Goal: Task Accomplishment & Management: Manage account settings

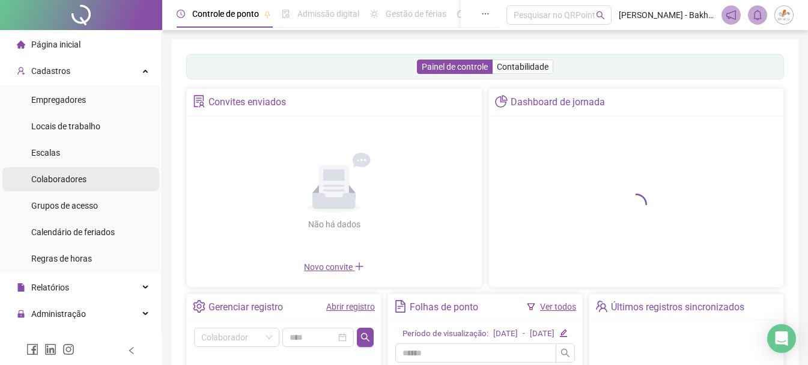
scroll to position [60, 0]
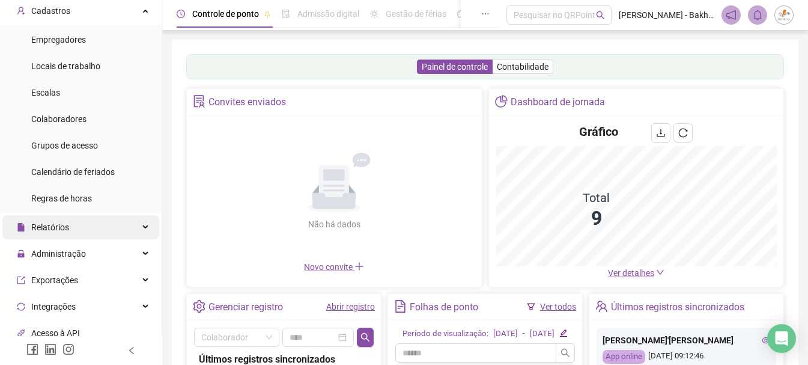
click at [42, 233] on span "Relatórios" at bounding box center [43, 227] width 52 height 24
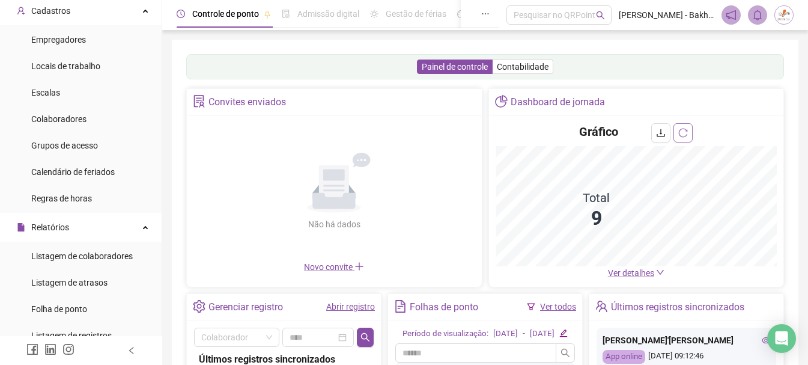
click at [686, 133] on icon "reload" at bounding box center [684, 133] width 10 height 10
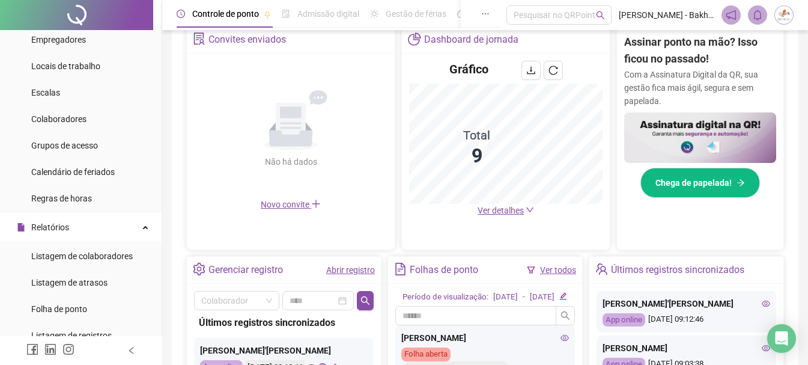
scroll to position [240, 0]
click at [508, 213] on span "Ver detalhes" at bounding box center [501, 210] width 46 height 10
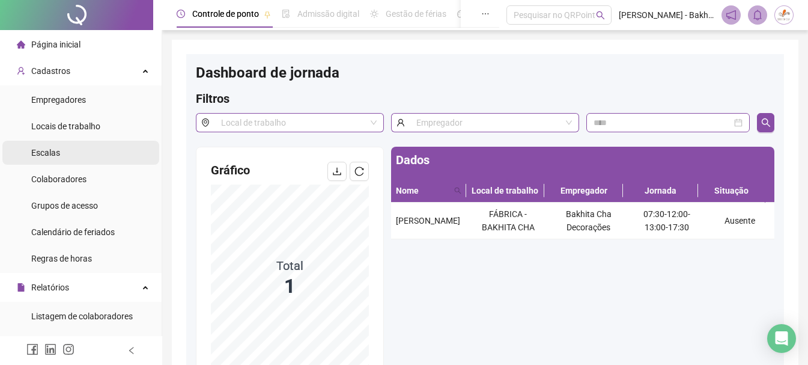
scroll to position [240, 0]
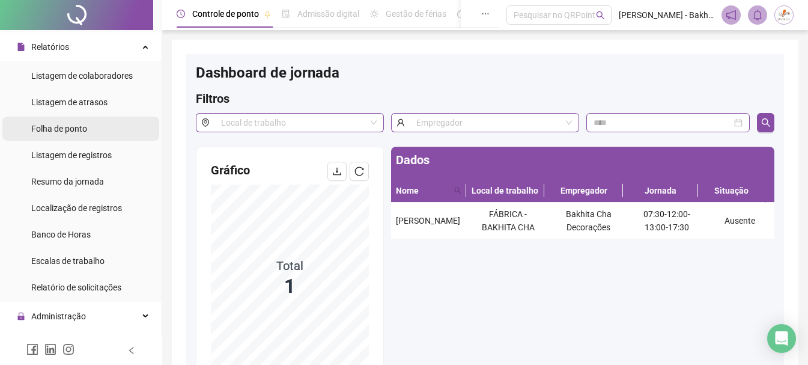
click at [75, 132] on span "Folha de ponto" at bounding box center [59, 129] width 56 height 10
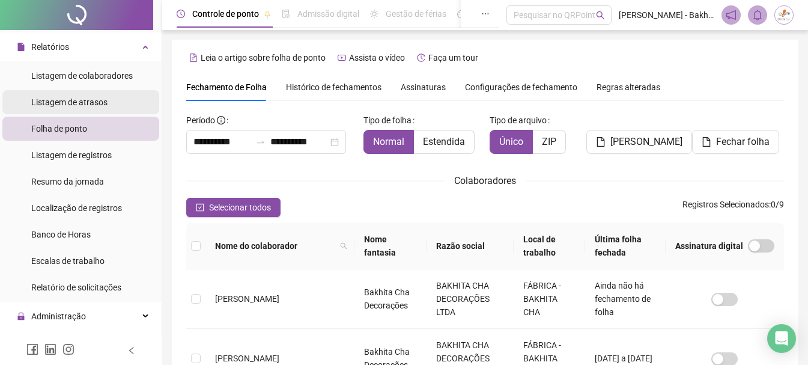
scroll to position [64, 0]
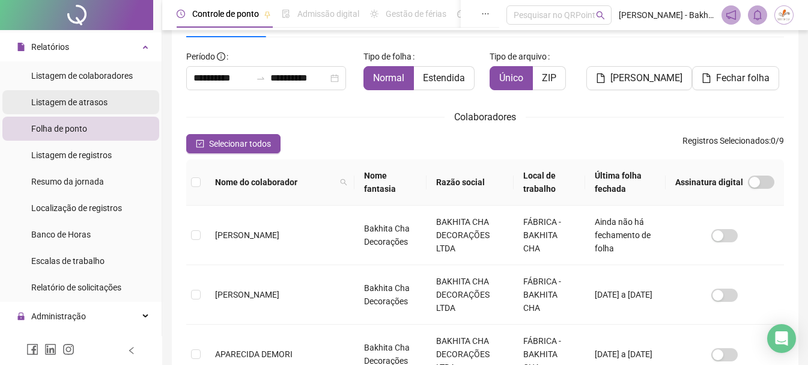
click at [73, 105] on span "Listagem de atrasos" at bounding box center [69, 102] width 76 height 10
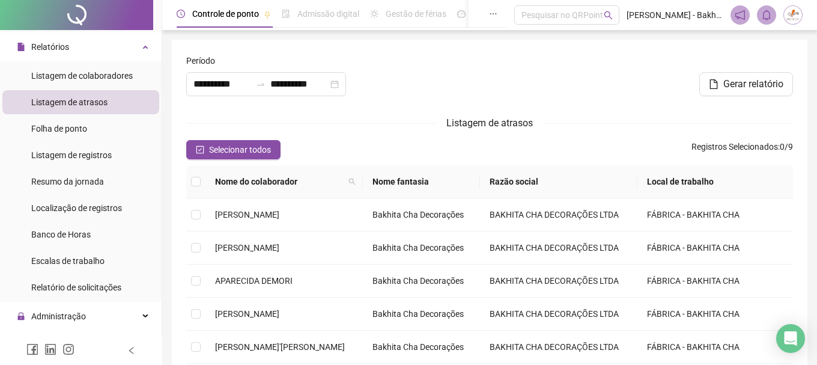
type input "**********"
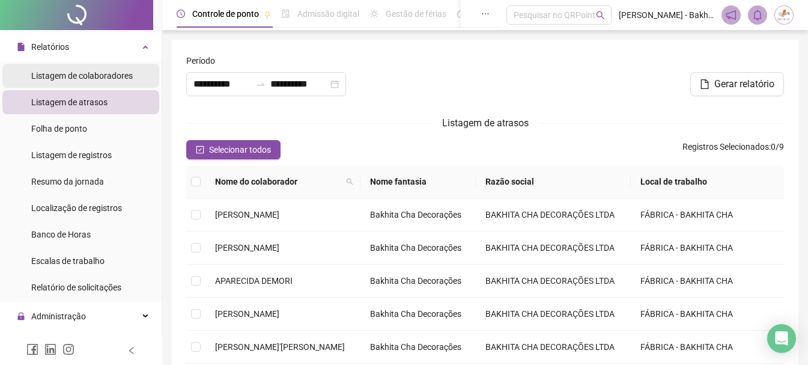
click at [96, 84] on div "Listagem de colaboradores" at bounding box center [82, 76] width 102 height 24
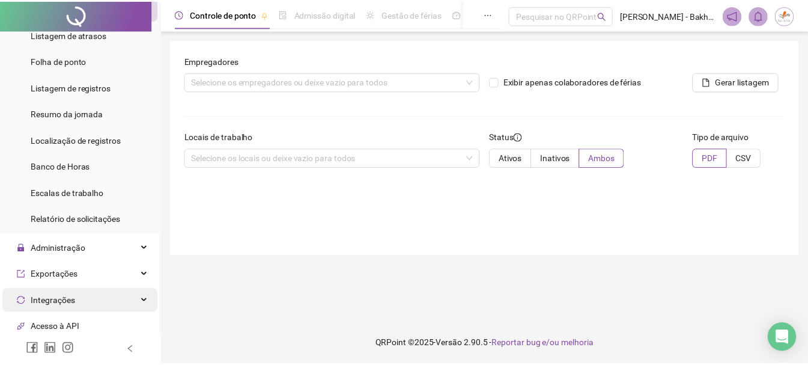
scroll to position [421, 0]
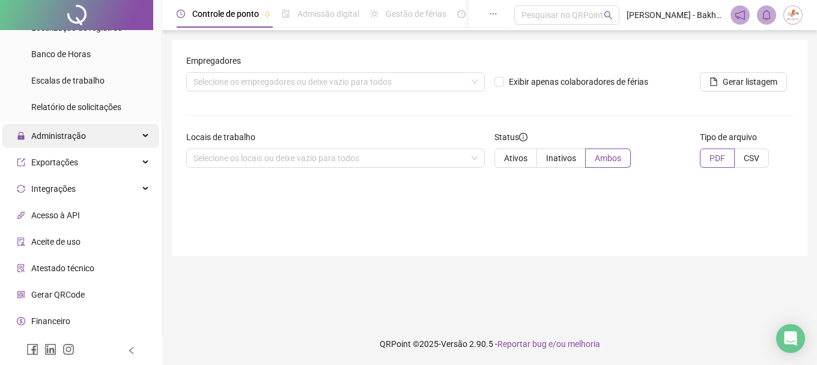
click at [107, 137] on div "Administração" at bounding box center [80, 136] width 157 height 24
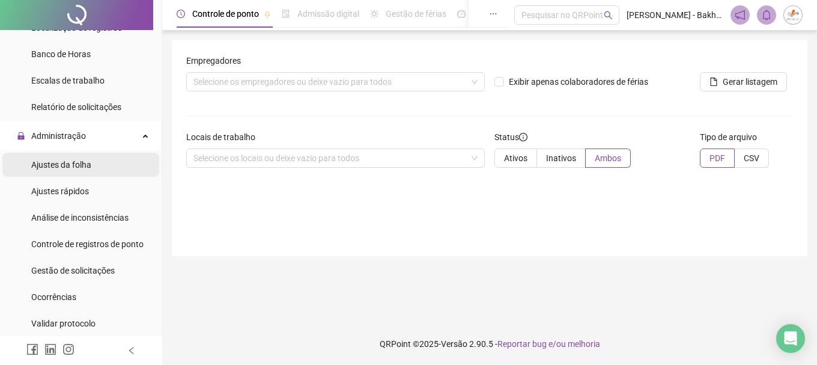
click at [61, 163] on span "Ajustes da folha" at bounding box center [61, 165] width 60 height 10
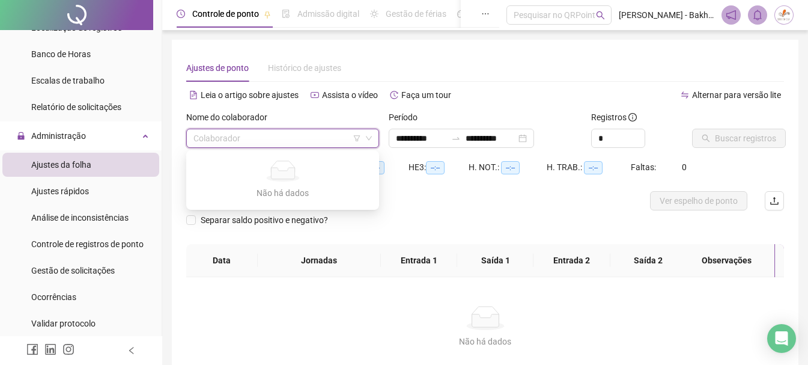
click at [352, 132] on input "search" at bounding box center [278, 138] width 168 height 18
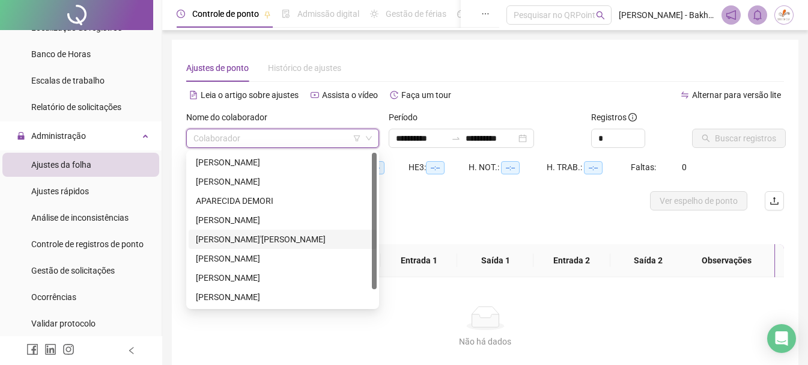
click at [225, 234] on div "[PERSON_NAME]'[PERSON_NAME]" at bounding box center [283, 239] width 174 height 13
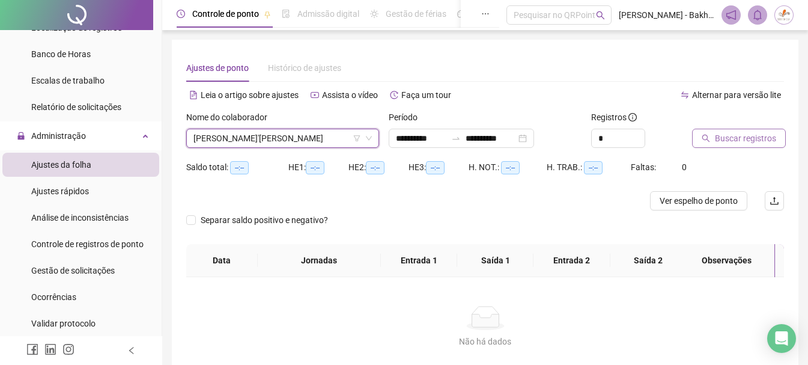
click at [730, 132] on span "Buscar registros" at bounding box center [745, 138] width 61 height 13
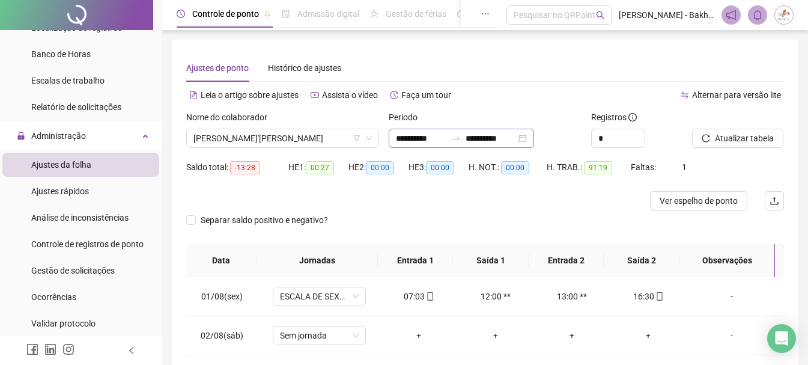
drag, startPoint x: 490, startPoint y: 129, endPoint x: 496, endPoint y: 137, distance: 10.7
click at [491, 129] on div "**********" at bounding box center [461, 138] width 145 height 19
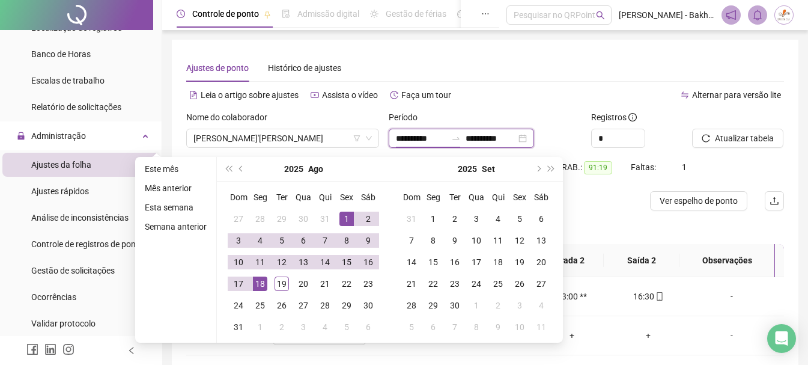
click at [501, 145] on div "**********" at bounding box center [461, 138] width 145 height 19
type input "**********"
click at [194, 172] on li "Este mês" at bounding box center [176, 169] width 72 height 14
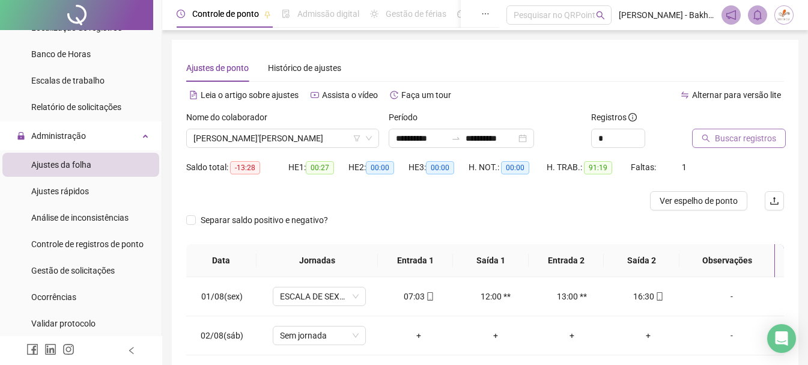
click at [712, 135] on button "Buscar registros" at bounding box center [739, 138] width 94 height 19
click at [278, 213] on span "Separar saldo positivo e negativo?" at bounding box center [264, 219] width 137 height 13
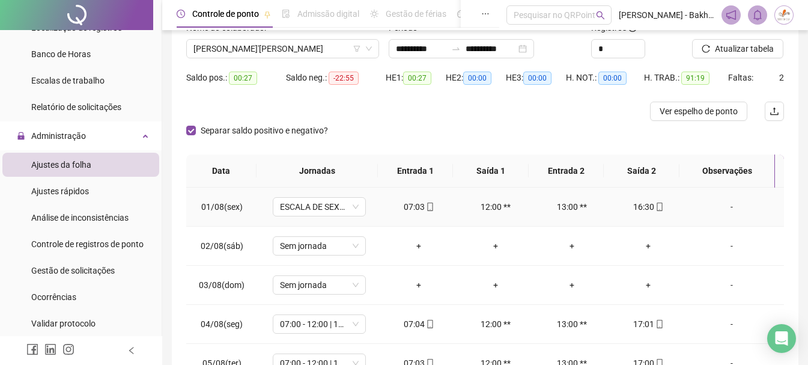
scroll to position [60, 0]
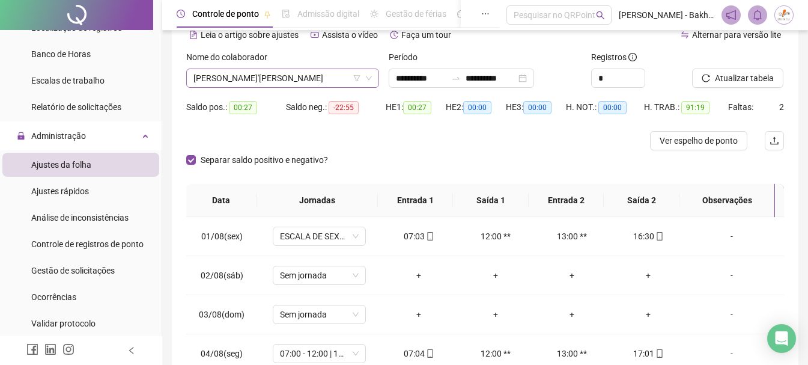
click at [278, 73] on span "[PERSON_NAME]'[PERSON_NAME]" at bounding box center [283, 78] width 179 height 18
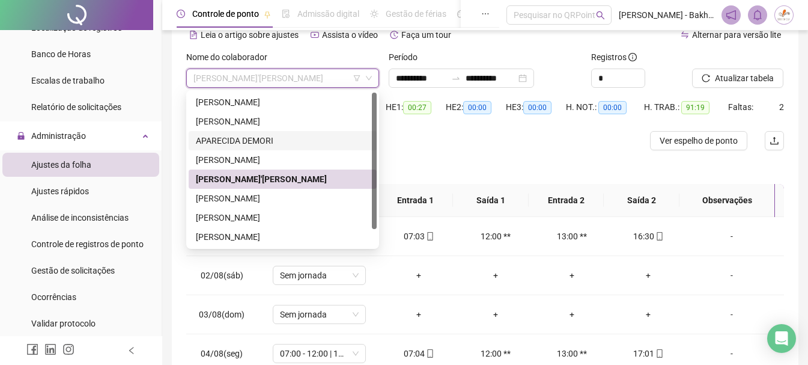
click at [252, 133] on div "APARECIDA DEMORI" at bounding box center [283, 140] width 188 height 19
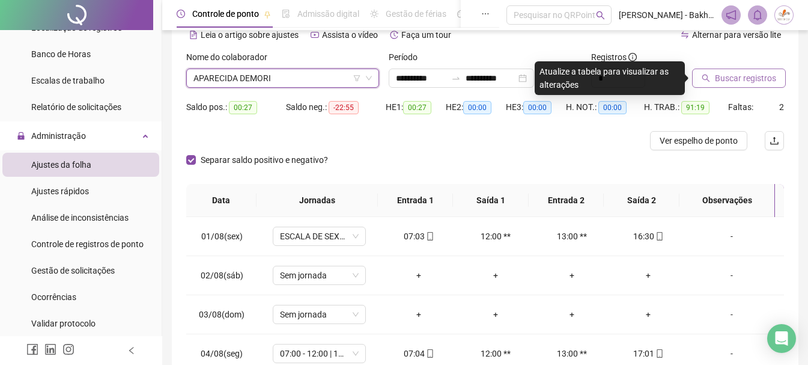
click at [705, 77] on icon "search" at bounding box center [706, 78] width 8 height 8
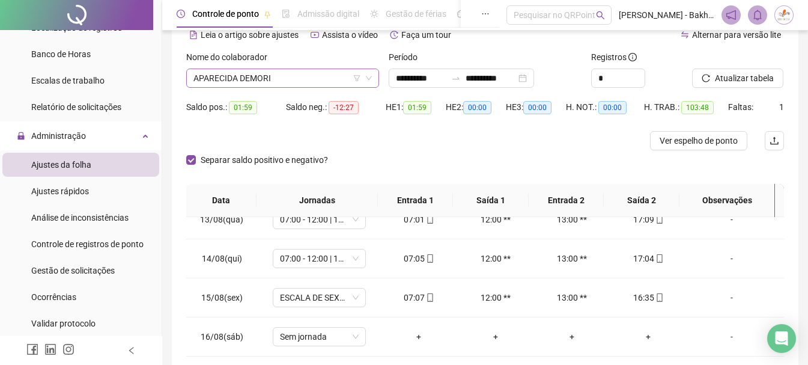
click at [255, 81] on span "APARECIDA DEMORI" at bounding box center [283, 78] width 179 height 18
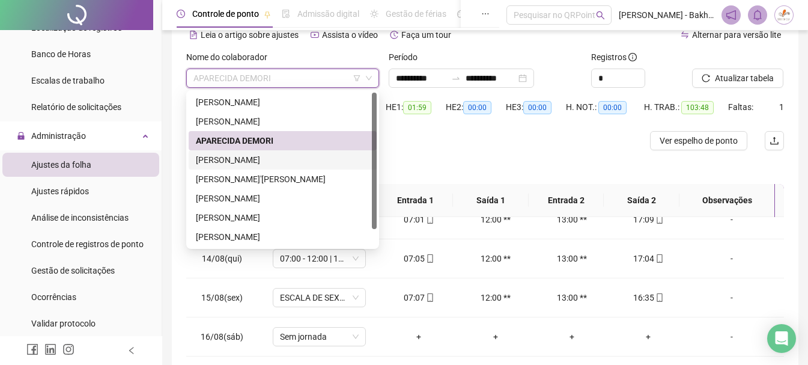
click at [241, 158] on div "[PERSON_NAME]" at bounding box center [283, 159] width 174 height 13
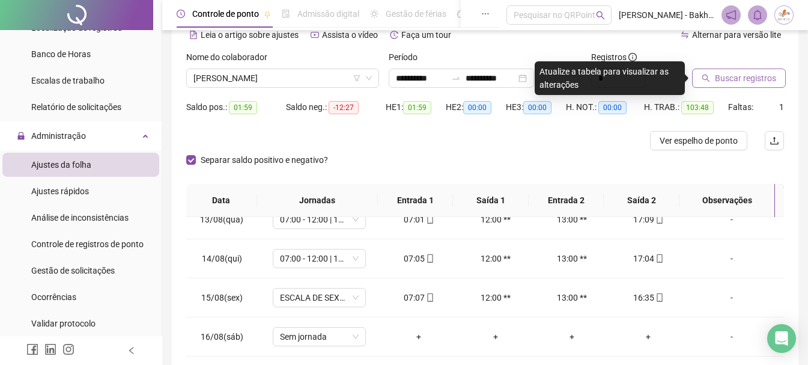
click at [760, 76] on span "Buscar registros" at bounding box center [745, 78] width 61 height 13
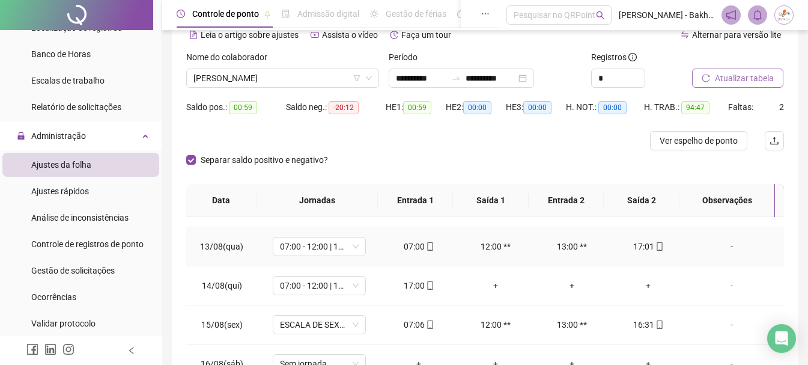
scroll to position [486, 0]
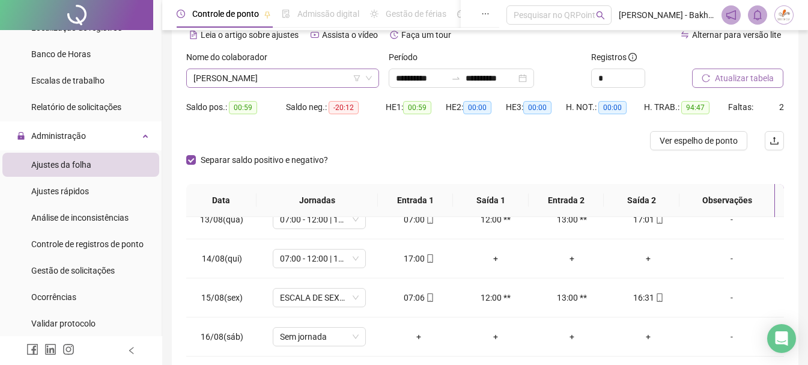
click at [281, 79] on span "[PERSON_NAME]" at bounding box center [283, 78] width 179 height 18
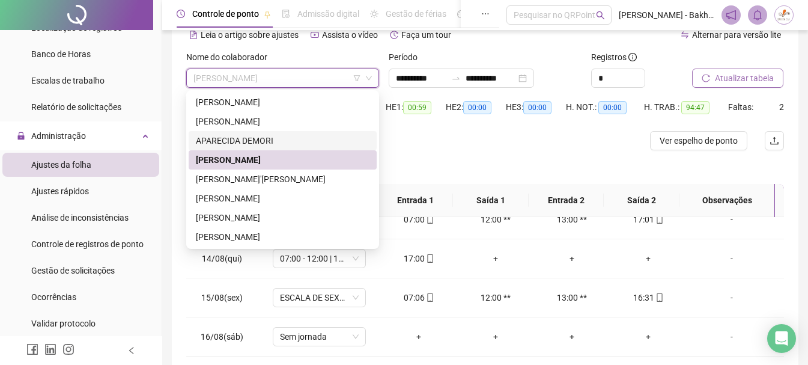
click at [251, 139] on div "APARECIDA DEMORI" at bounding box center [283, 140] width 174 height 13
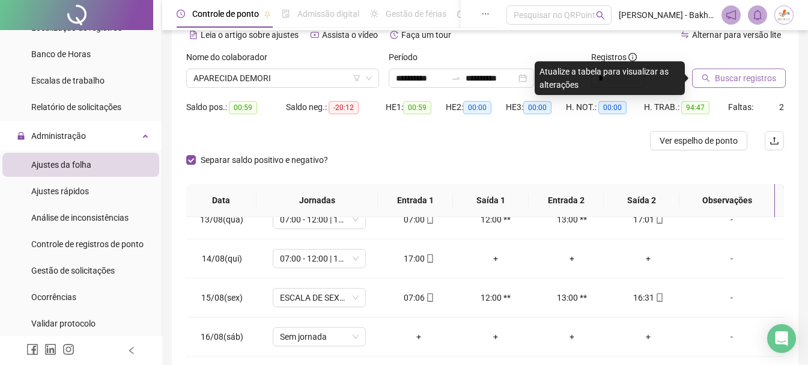
click at [738, 78] on span "Buscar registros" at bounding box center [745, 78] width 61 height 13
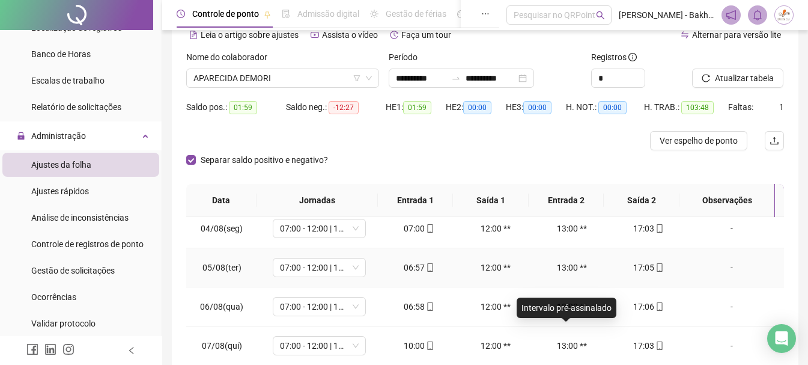
scroll to position [0, 0]
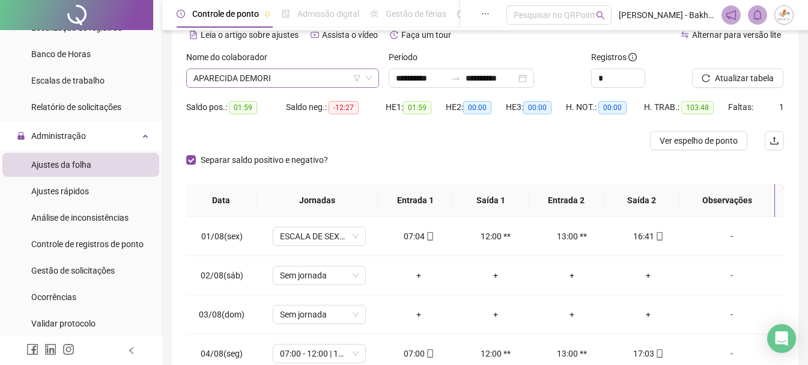
click at [311, 78] on span "APARECIDA DEMORI" at bounding box center [283, 78] width 179 height 18
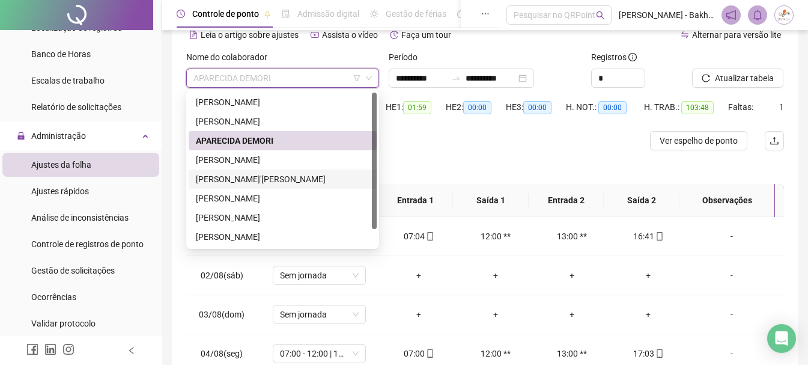
click at [222, 180] on div "[PERSON_NAME]'[PERSON_NAME]" at bounding box center [283, 178] width 174 height 13
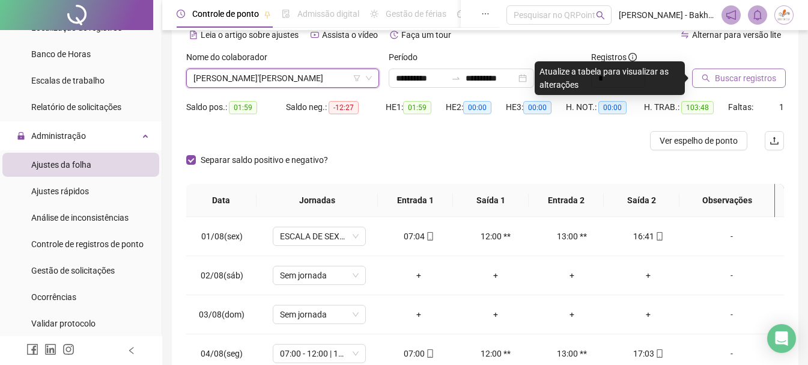
click at [755, 85] on button "Buscar registros" at bounding box center [739, 78] width 94 height 19
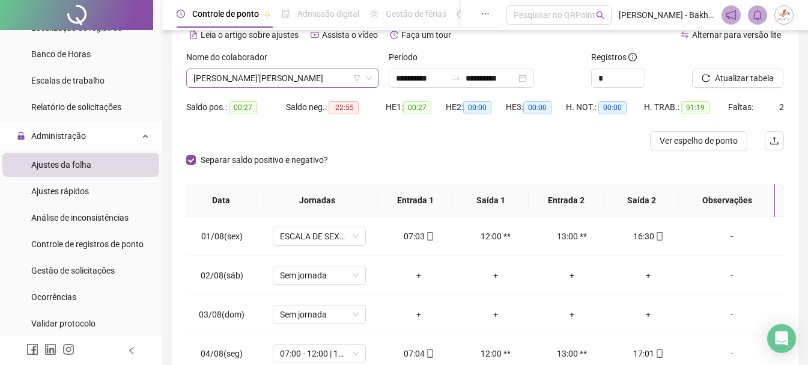
click at [327, 78] on span "[PERSON_NAME]'[PERSON_NAME]" at bounding box center [283, 78] width 179 height 18
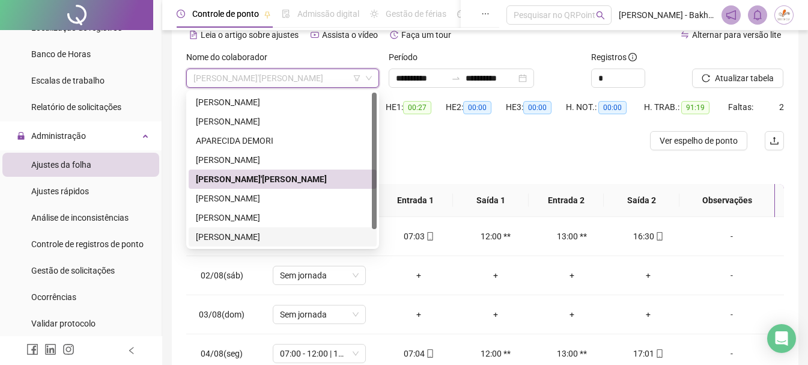
click at [311, 235] on div "[PERSON_NAME]" at bounding box center [283, 236] width 174 height 13
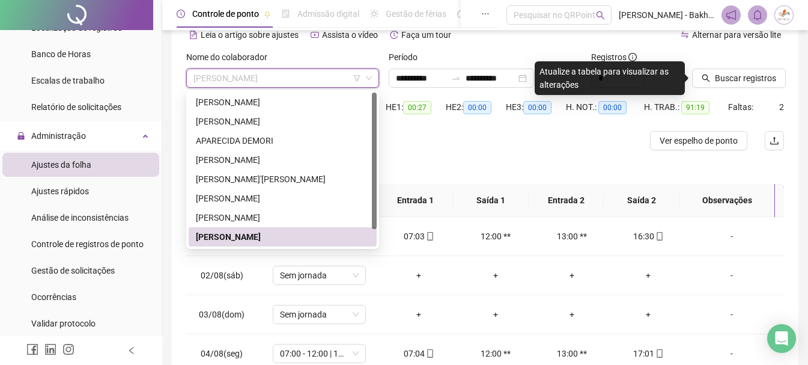
click at [250, 78] on span "[PERSON_NAME]" at bounding box center [283, 78] width 179 height 18
click at [263, 133] on div "APARECIDA DEMORI" at bounding box center [283, 140] width 188 height 19
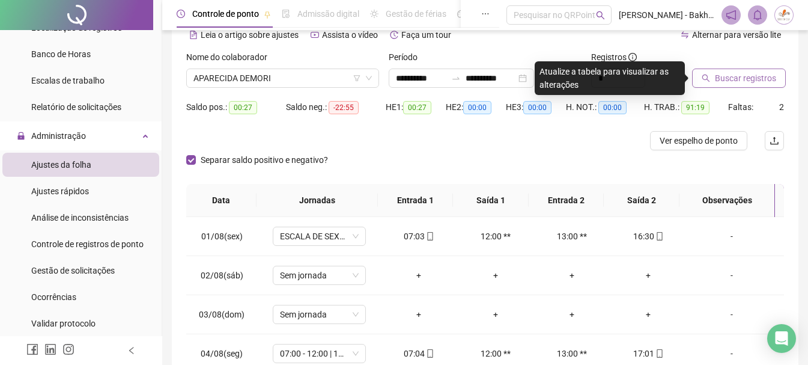
click at [740, 78] on span "Buscar registros" at bounding box center [745, 78] width 61 height 13
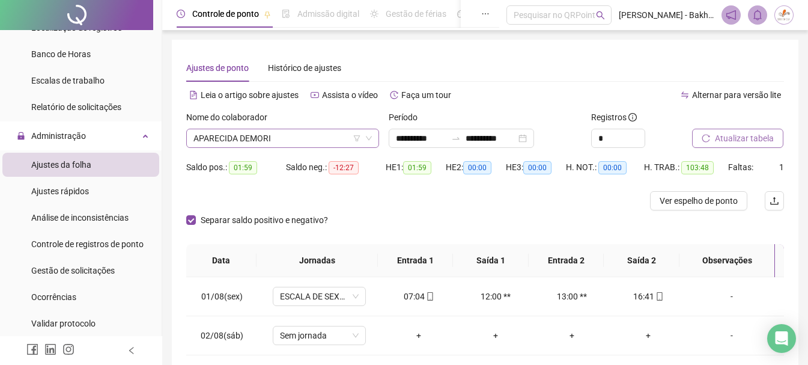
click at [261, 133] on span "APARECIDA DEMORI" at bounding box center [283, 138] width 179 height 18
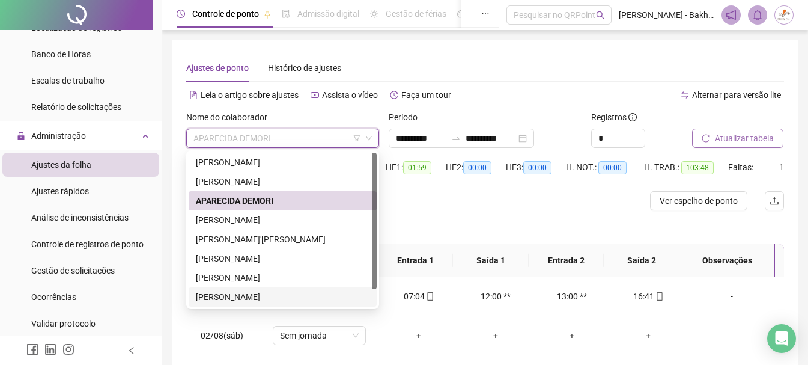
click at [247, 294] on div "[PERSON_NAME]" at bounding box center [283, 296] width 174 height 13
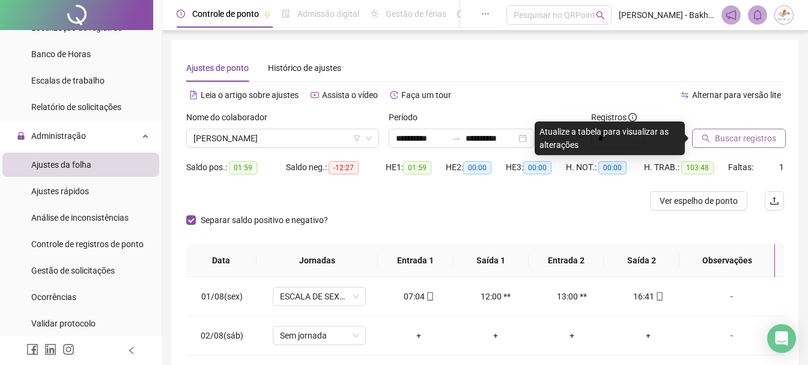
click at [762, 132] on span "Buscar registros" at bounding box center [745, 138] width 61 height 13
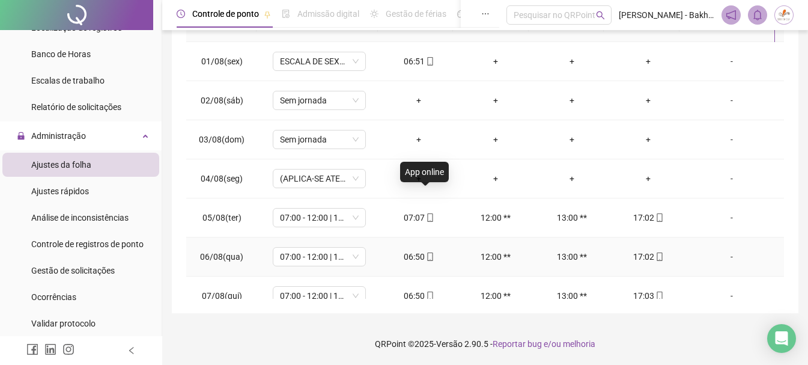
scroll to position [60, 0]
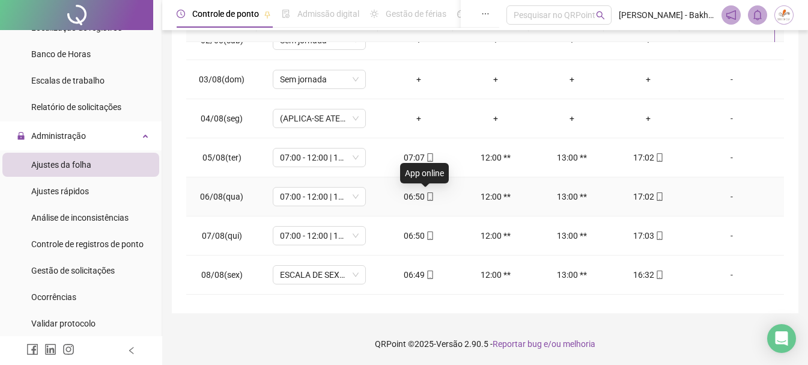
click at [427, 200] on icon "mobile" at bounding box center [429, 196] width 5 height 8
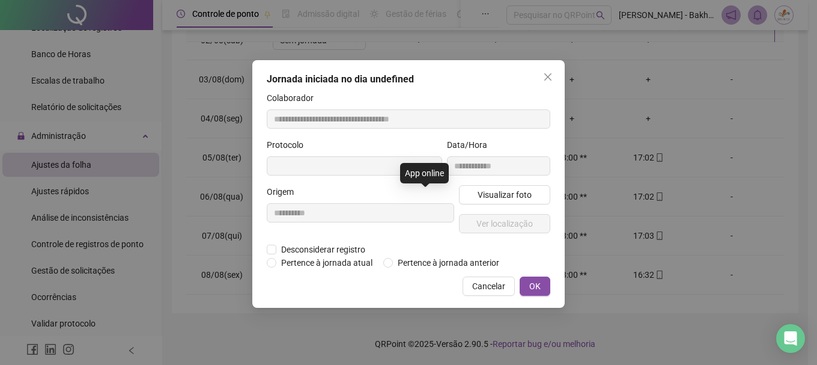
type input "**********"
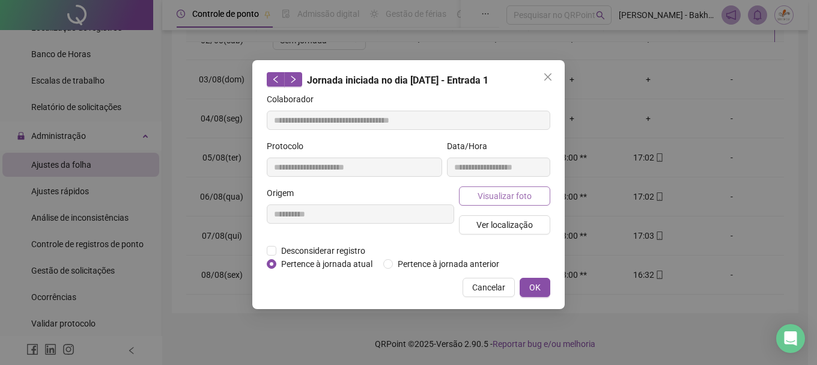
click at [481, 189] on span "Visualizar foto" at bounding box center [505, 195] width 54 height 13
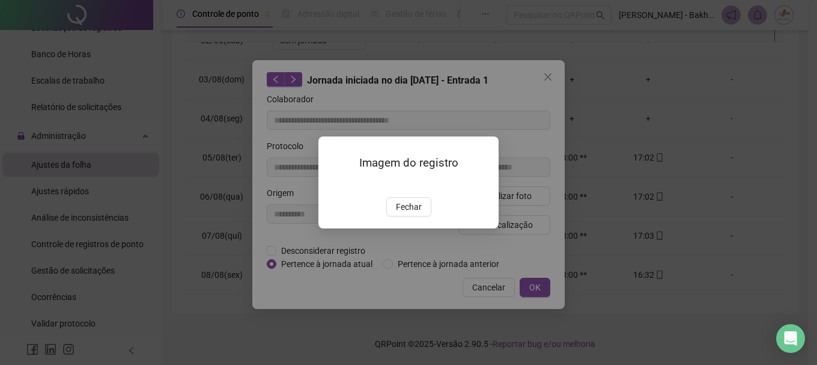
click at [333, 185] on img at bounding box center [333, 185] width 0 height 0
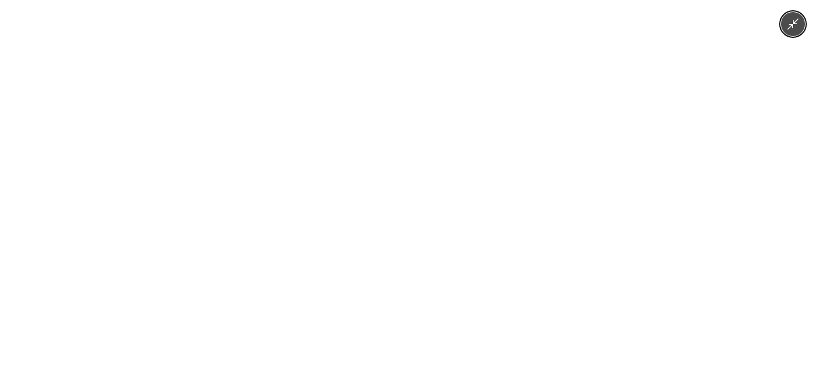
click at [391, 196] on img at bounding box center [408, 182] width 273 height 365
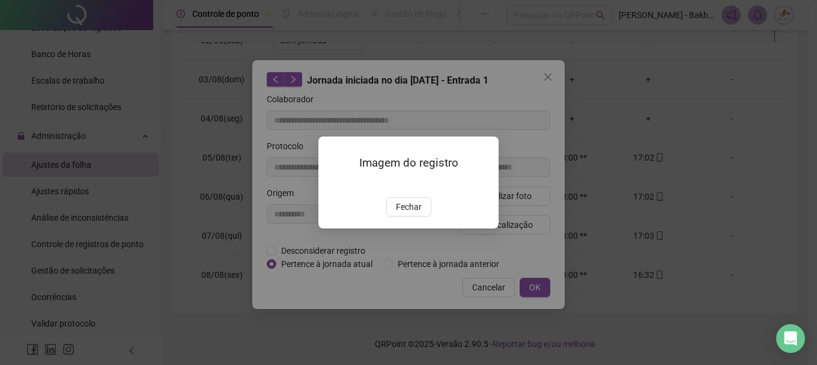
click at [808, 83] on div "Imagem do registro Fechar" at bounding box center [408, 182] width 817 height 365
click at [722, 105] on div "Imagem do registro Fechar" at bounding box center [408, 182] width 817 height 365
click at [556, 83] on div "Imagem do registro Fechar" at bounding box center [408, 182] width 817 height 365
click at [403, 213] on span "Fechar" at bounding box center [409, 206] width 26 height 13
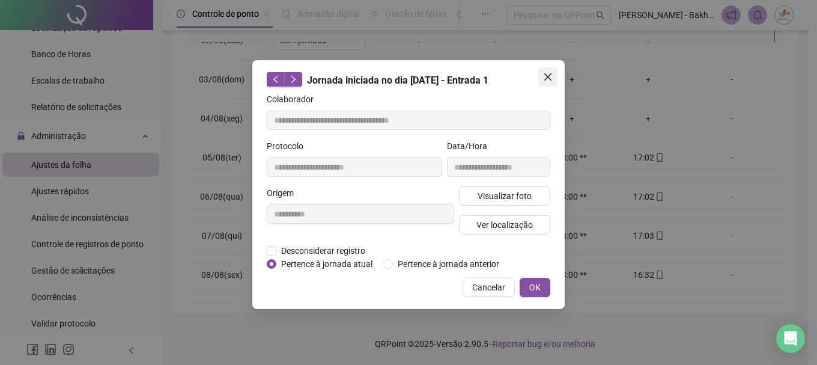
click at [543, 82] on button "Close" at bounding box center [548, 76] width 19 height 19
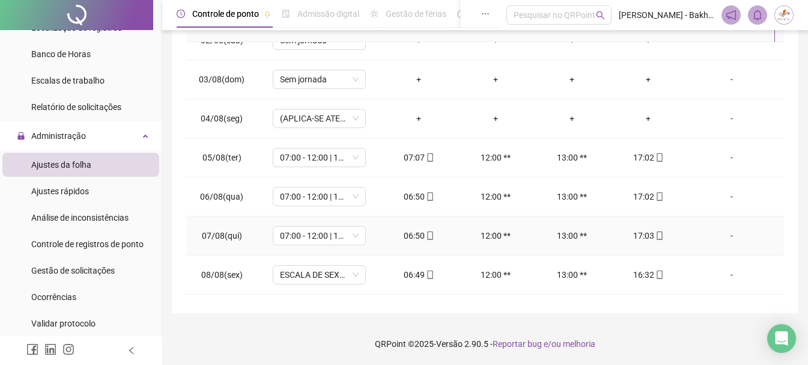
click at [413, 236] on div "06:50" at bounding box center [419, 235] width 57 height 13
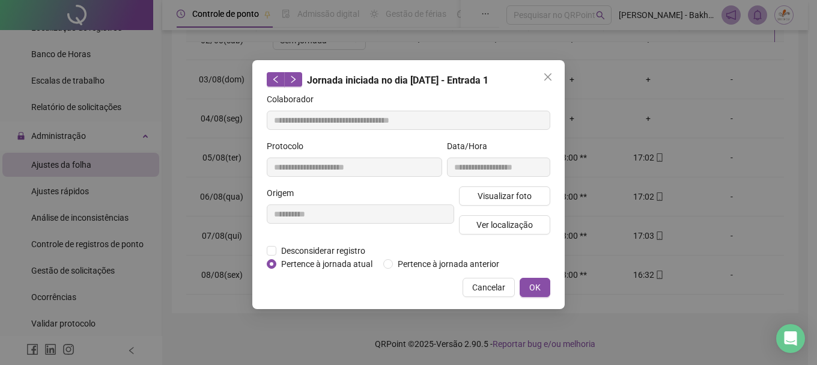
click at [481, 206] on div "Visualizar foto Ver localização" at bounding box center [505, 215] width 96 height 58
type input "**********"
click at [487, 200] on span "Visualizar foto" at bounding box center [505, 195] width 54 height 13
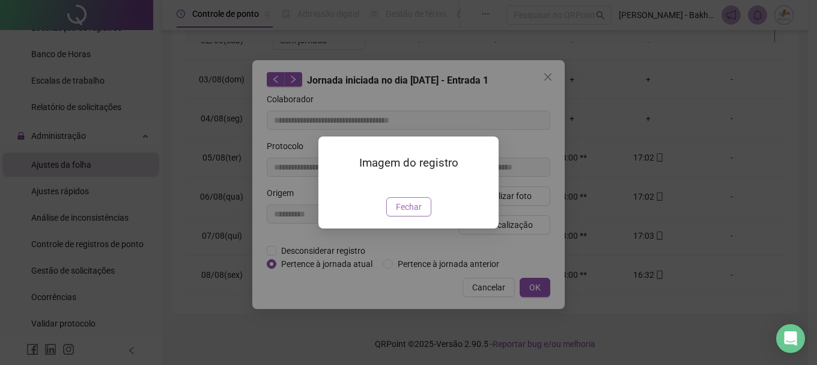
click at [412, 213] on span "Fechar" at bounding box center [409, 206] width 26 height 13
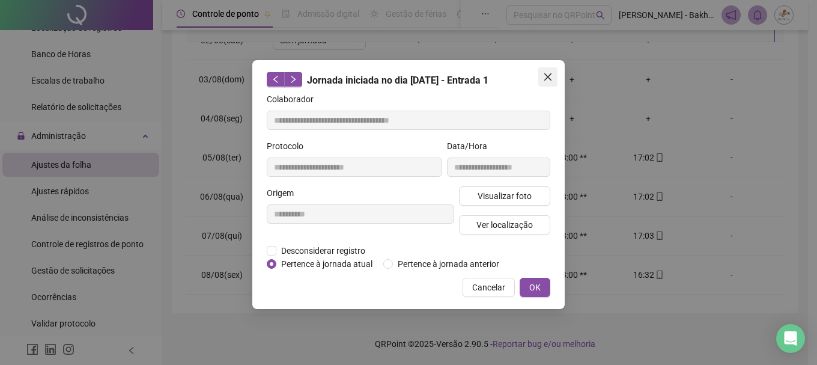
click at [545, 82] on button "Close" at bounding box center [548, 76] width 19 height 19
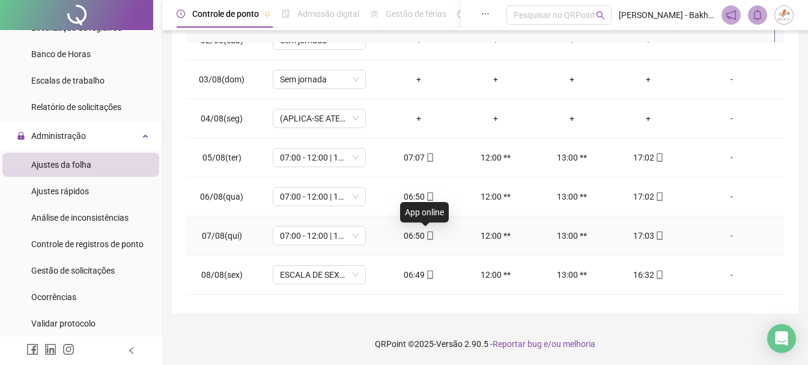
click at [426, 235] on icon "mobile" at bounding box center [430, 235] width 8 height 8
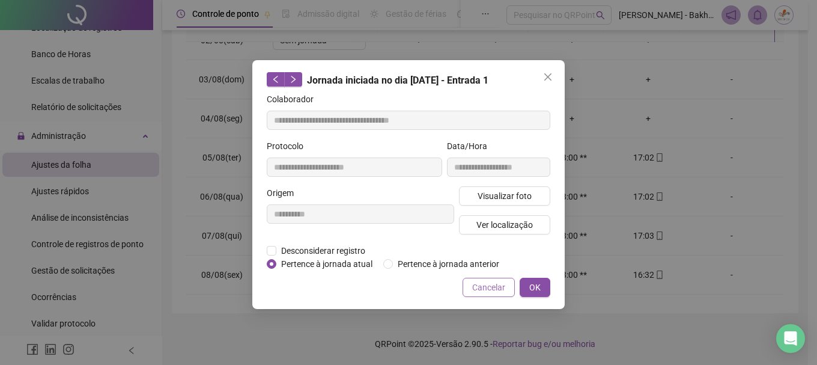
click at [477, 282] on span "Cancelar" at bounding box center [488, 287] width 33 height 13
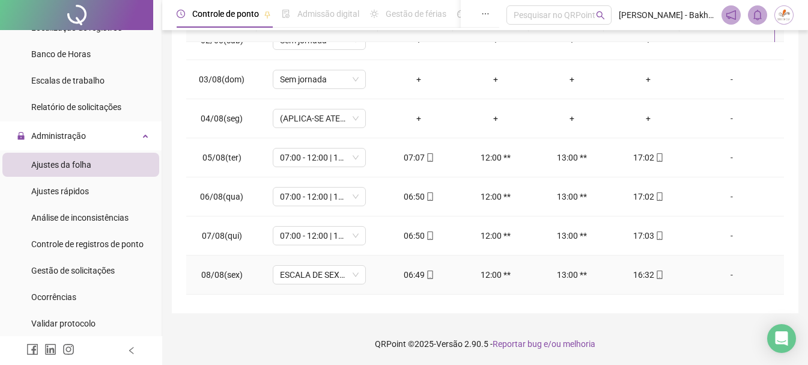
click at [417, 278] on div "06:49" at bounding box center [419, 274] width 57 height 13
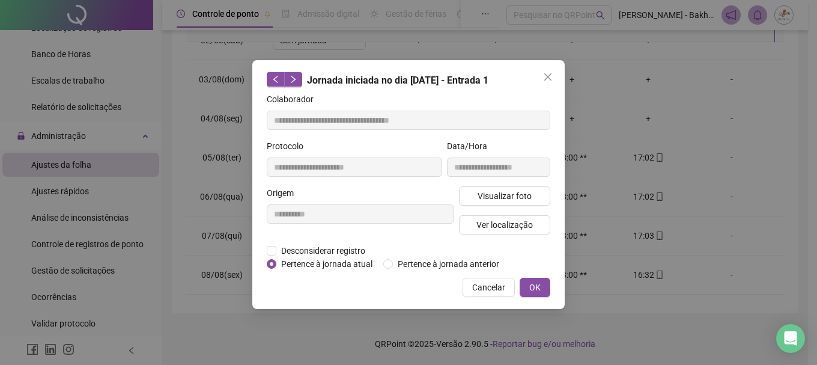
type input "**********"
click at [594, 260] on div "**********" at bounding box center [408, 182] width 817 height 365
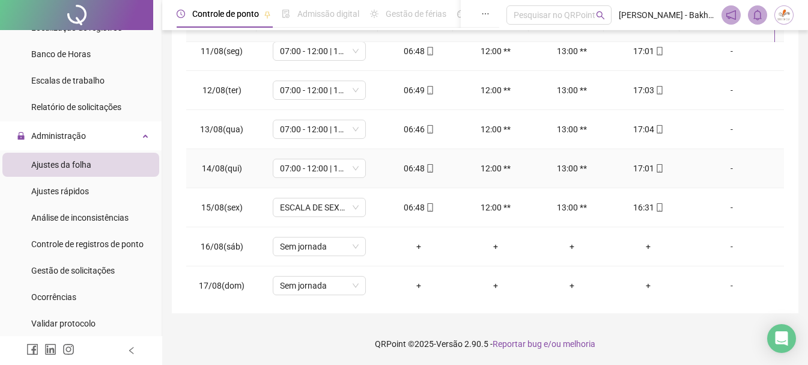
scroll to position [486, 0]
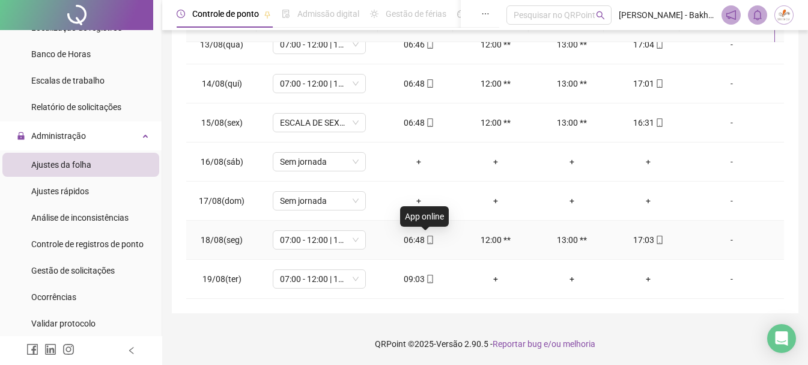
click at [427, 242] on icon "mobile" at bounding box center [429, 240] width 5 height 8
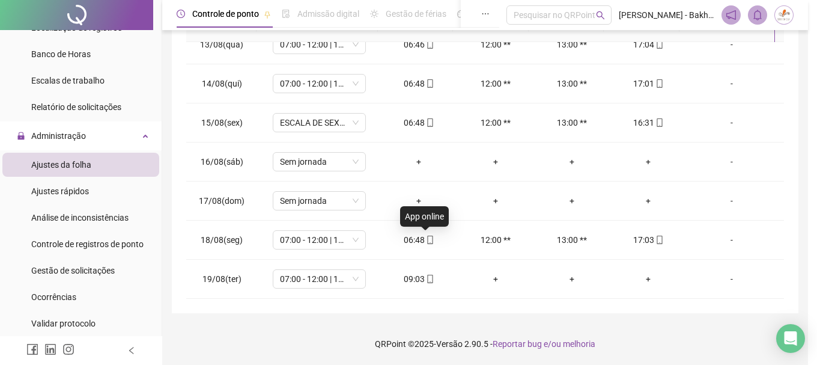
type input "**********"
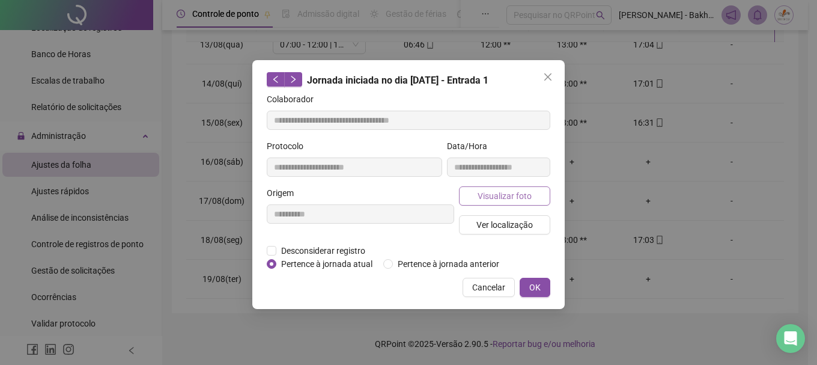
click at [489, 188] on button "Visualizar foto" at bounding box center [504, 195] width 91 height 19
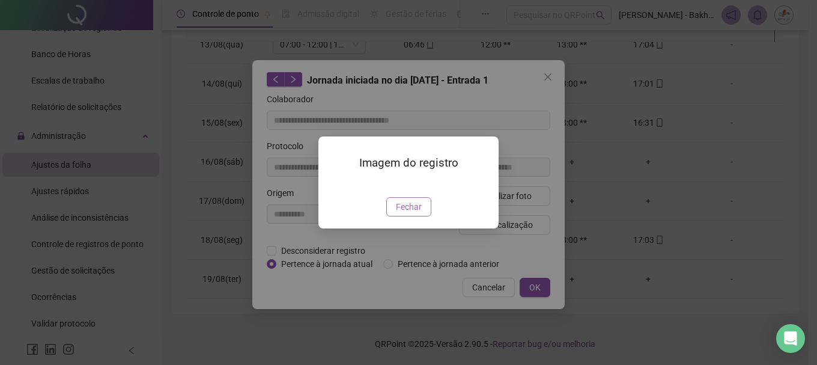
click at [395, 216] on button "Fechar" at bounding box center [408, 206] width 45 height 19
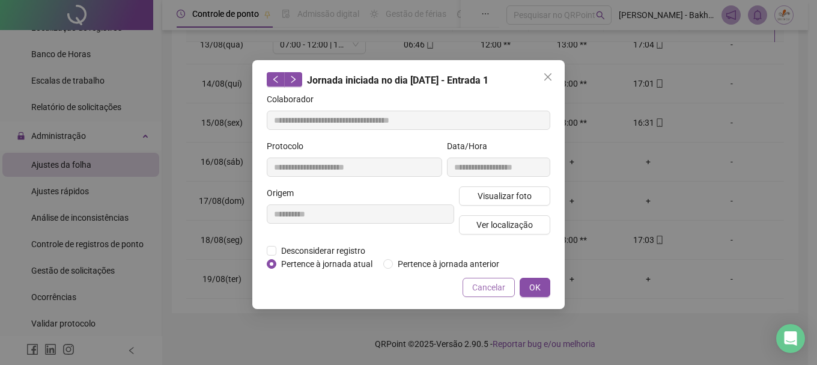
click at [474, 287] on span "Cancelar" at bounding box center [488, 287] width 33 height 13
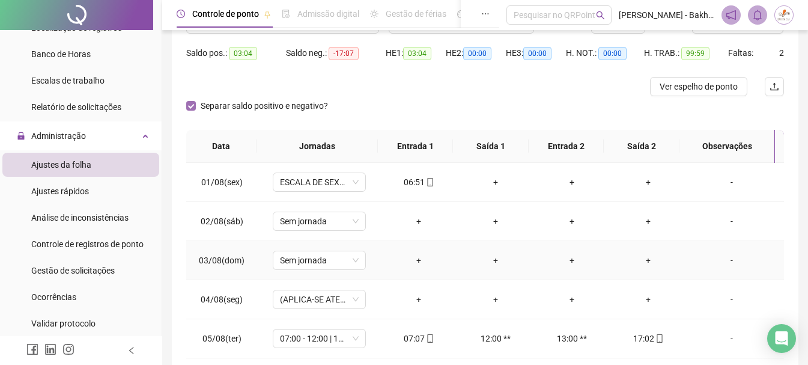
scroll to position [0, 0]
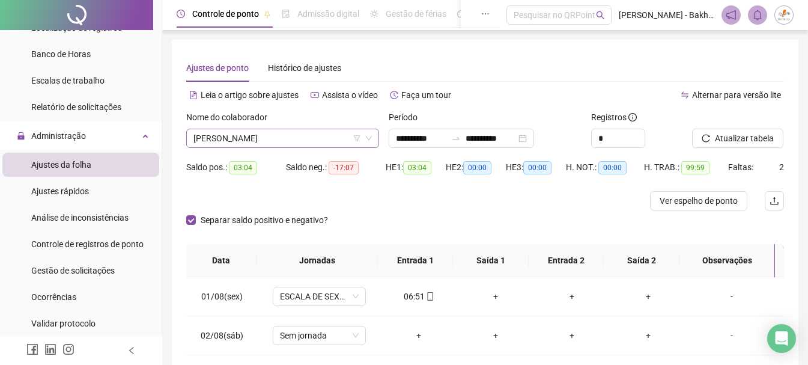
click at [348, 142] on span "[PERSON_NAME]" at bounding box center [283, 138] width 179 height 18
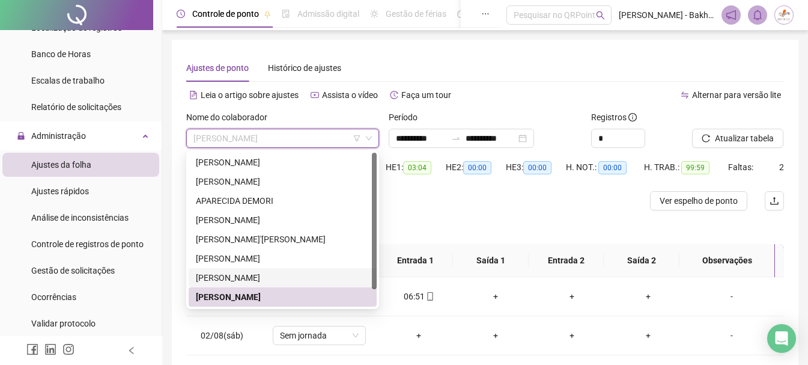
click at [251, 274] on div "[PERSON_NAME]" at bounding box center [283, 277] width 174 height 13
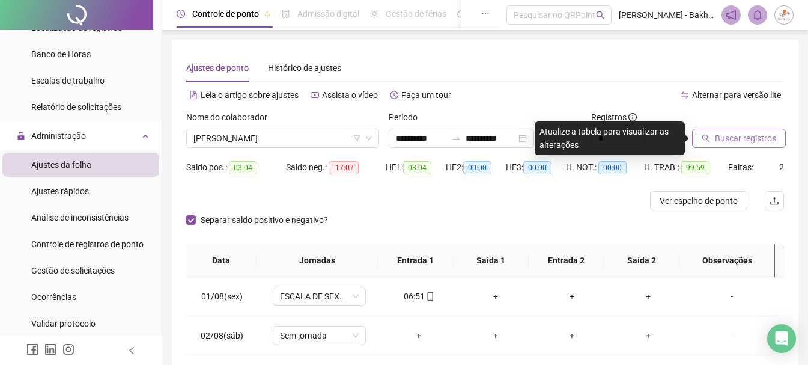
click at [746, 136] on span "Buscar registros" at bounding box center [745, 138] width 61 height 13
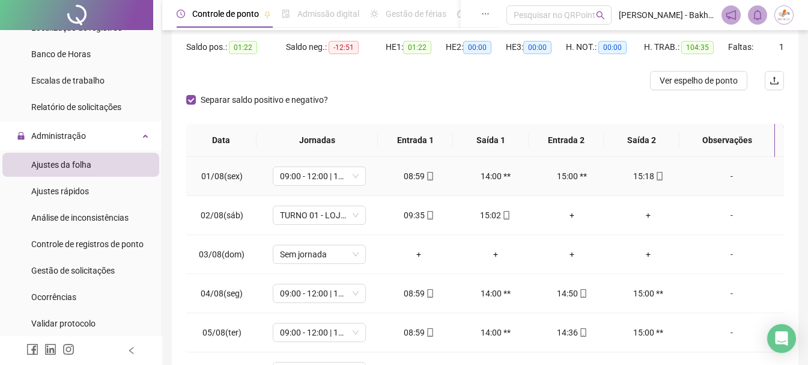
scroll to position [60, 0]
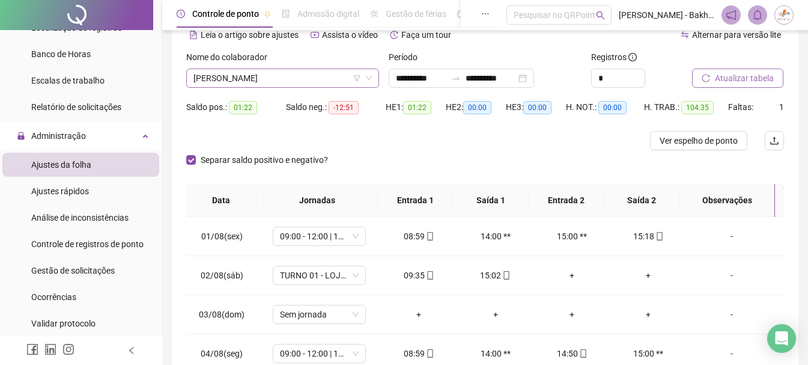
click at [311, 77] on span "[PERSON_NAME]" at bounding box center [283, 78] width 179 height 18
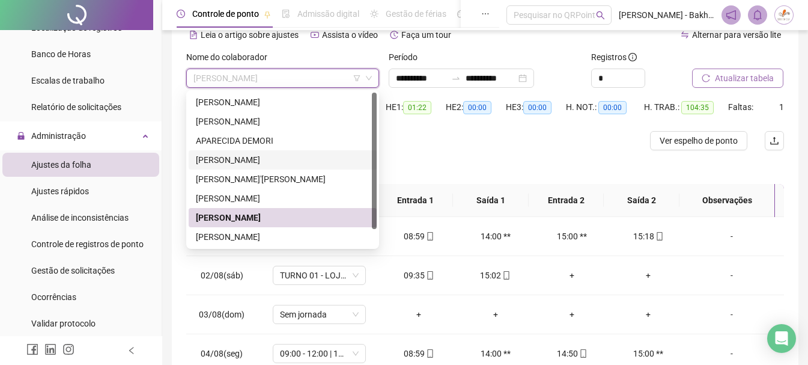
click at [251, 161] on div "[PERSON_NAME]" at bounding box center [283, 159] width 174 height 13
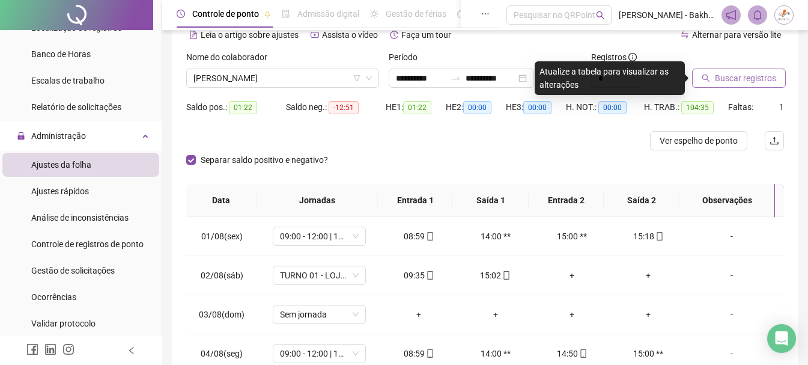
click at [748, 86] on button "Buscar registros" at bounding box center [739, 78] width 94 height 19
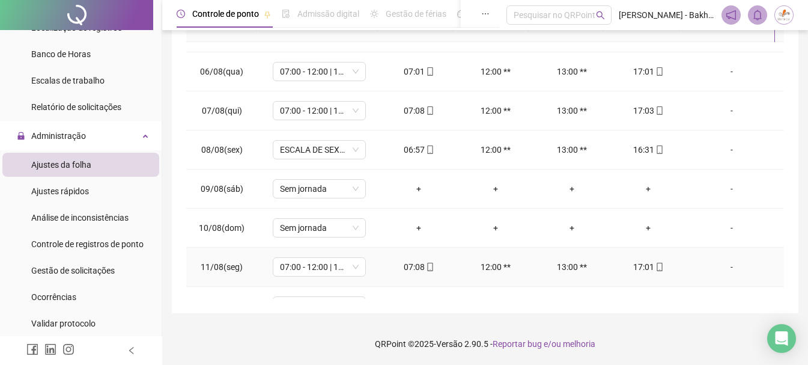
scroll to position [365, 0]
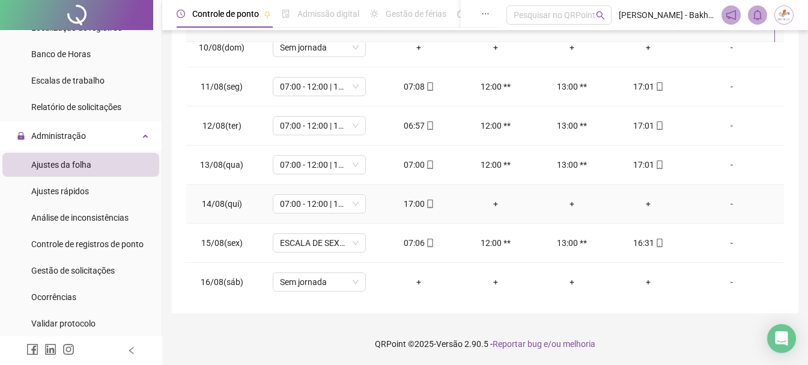
click at [638, 203] on div "+" at bounding box center [648, 203] width 57 height 13
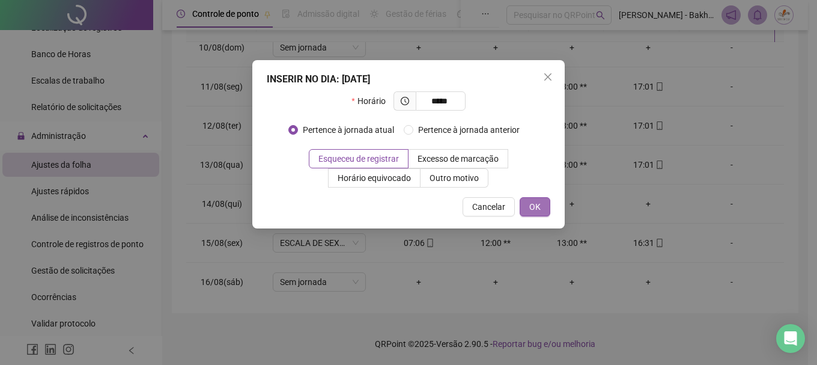
type input "*****"
click at [533, 210] on span "OK" at bounding box center [535, 206] width 11 height 13
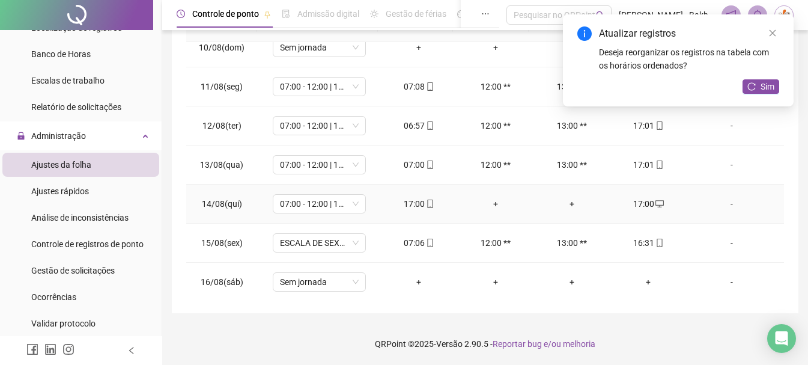
click at [416, 206] on div "17:00" at bounding box center [419, 203] width 57 height 13
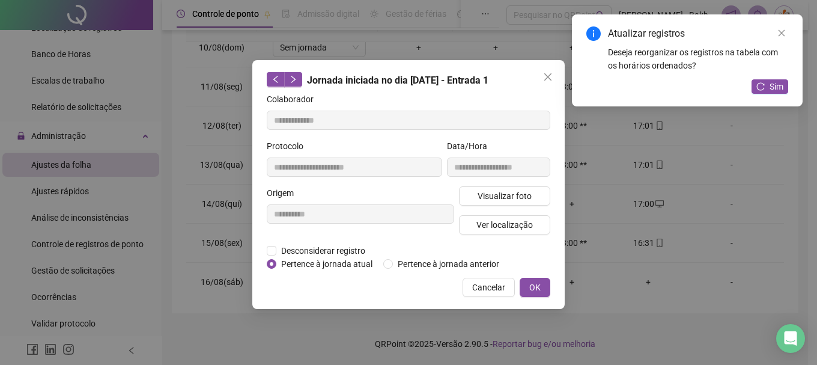
type input "**********"
click at [336, 253] on span "Desconsiderar registro" at bounding box center [323, 250] width 94 height 13
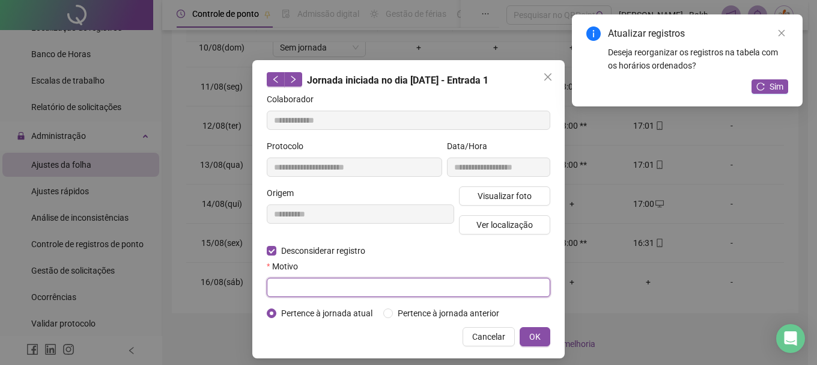
click at [311, 279] on input "text" at bounding box center [409, 287] width 284 height 19
type input "**********"
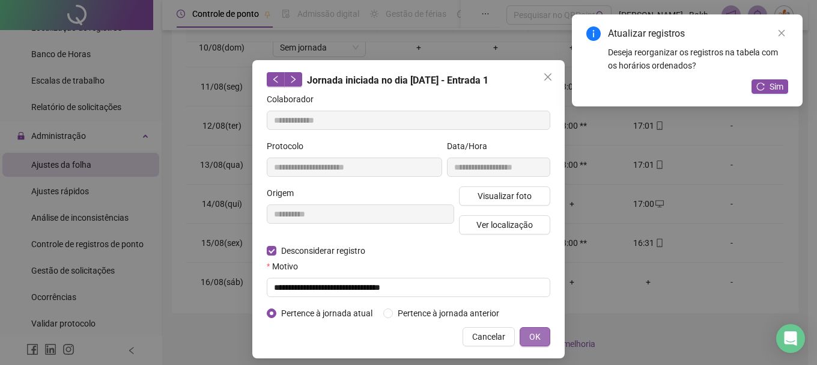
click at [537, 331] on button "OK" at bounding box center [535, 336] width 31 height 19
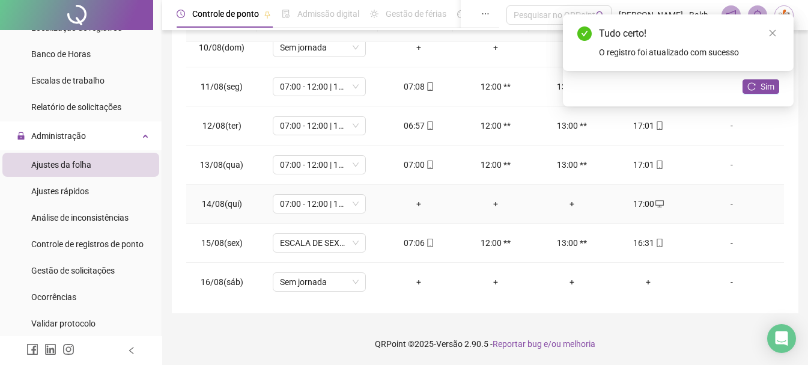
click at [417, 204] on div "+" at bounding box center [419, 203] width 57 height 13
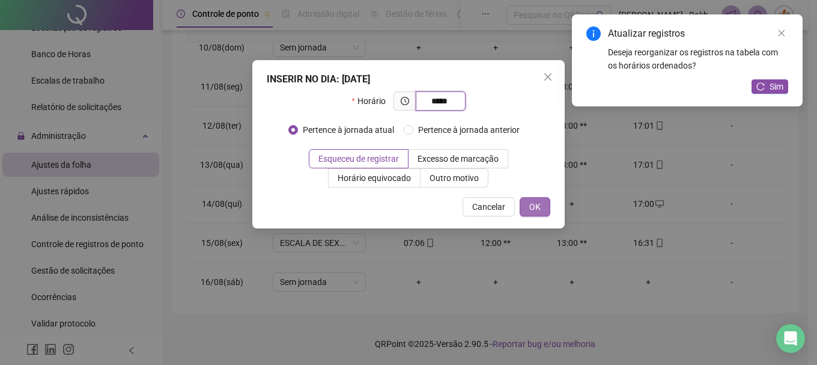
type input "*****"
click at [539, 200] on button "OK" at bounding box center [535, 206] width 31 height 19
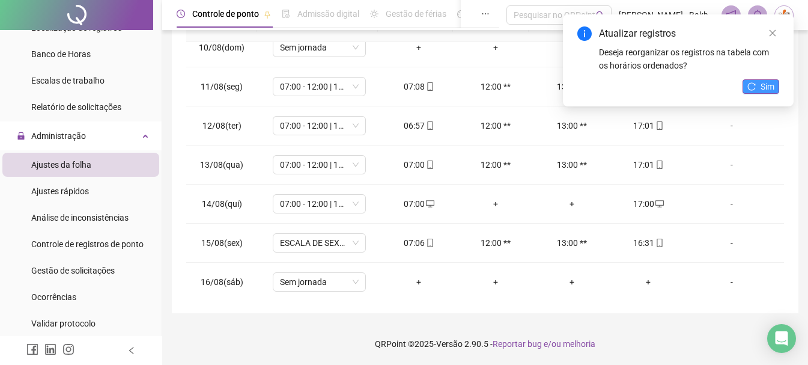
click at [762, 84] on span "Sim" at bounding box center [768, 86] width 14 height 13
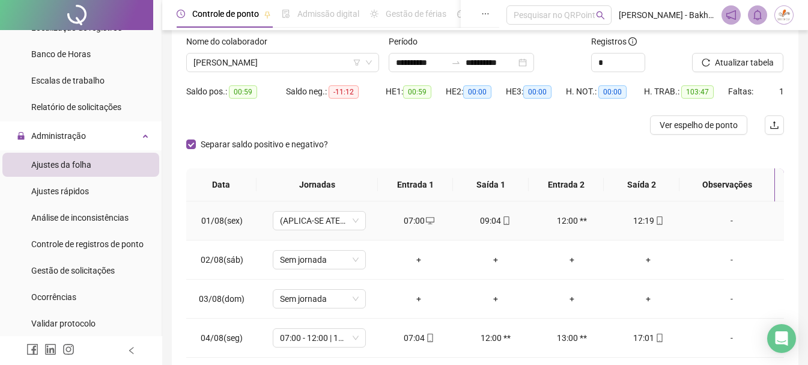
scroll to position [0, 0]
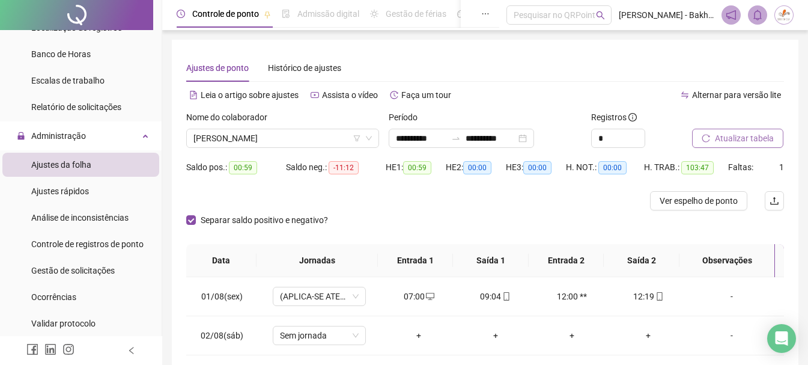
click at [722, 136] on span "Atualizar tabela" at bounding box center [744, 138] width 59 height 13
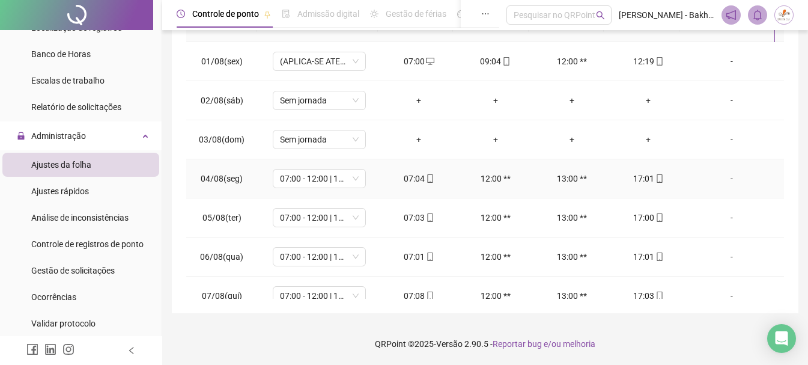
scroll to position [175, 0]
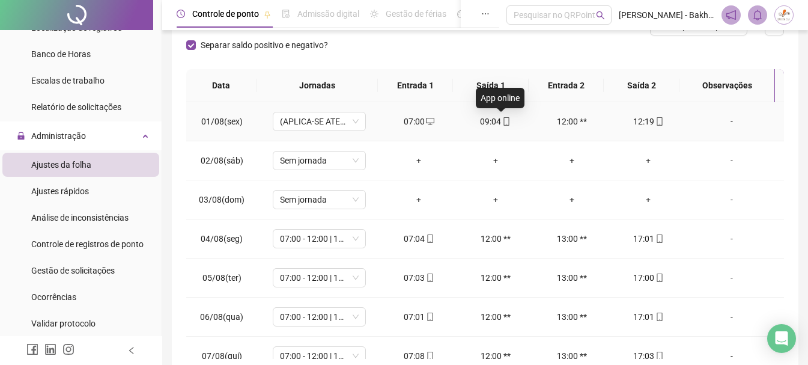
click at [504, 120] on icon "mobile" at bounding box center [506, 121] width 5 height 8
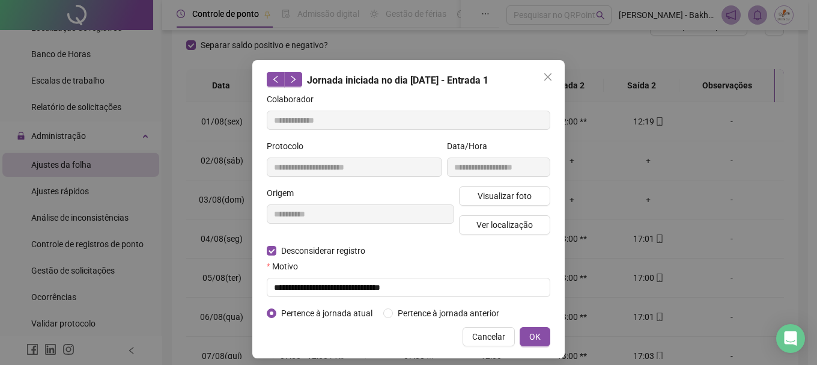
type input "**********"
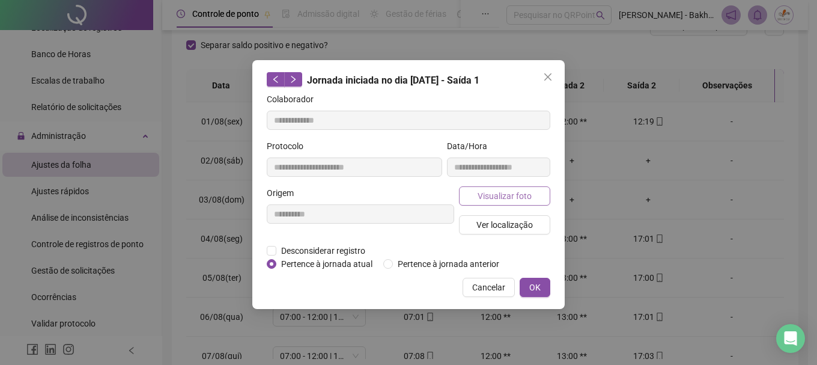
click at [502, 191] on span "Visualizar foto" at bounding box center [505, 195] width 54 height 13
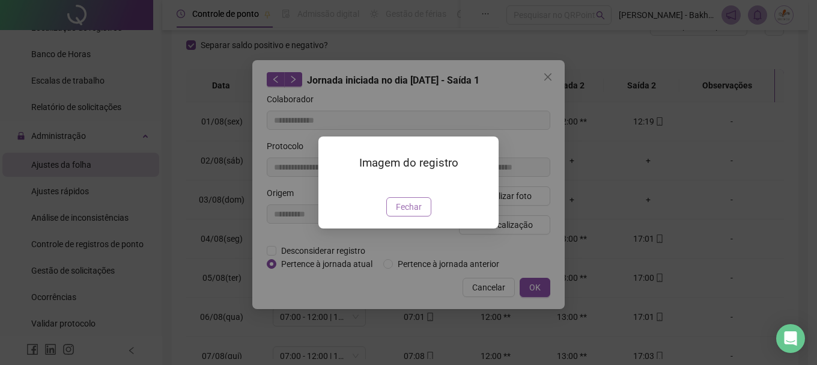
click at [411, 213] on span "Fechar" at bounding box center [409, 206] width 26 height 13
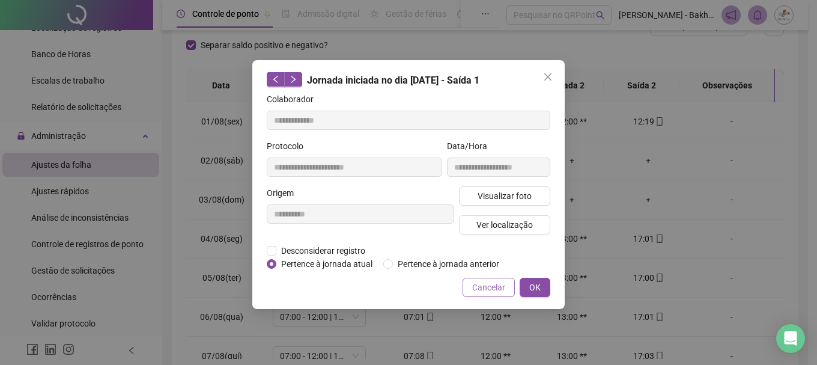
click at [489, 281] on span "Cancelar" at bounding box center [488, 287] width 33 height 13
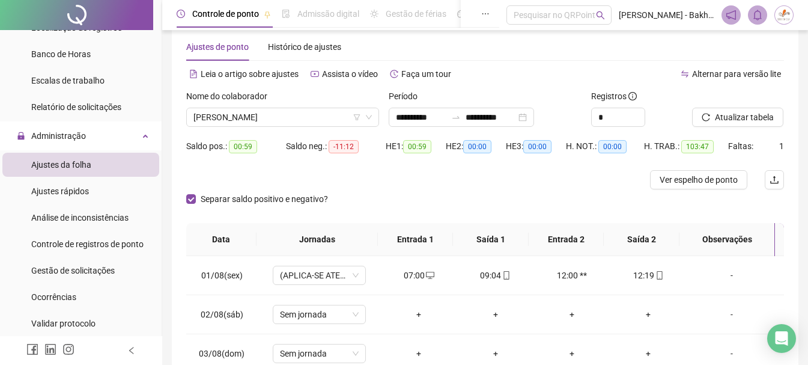
scroll to position [0, 0]
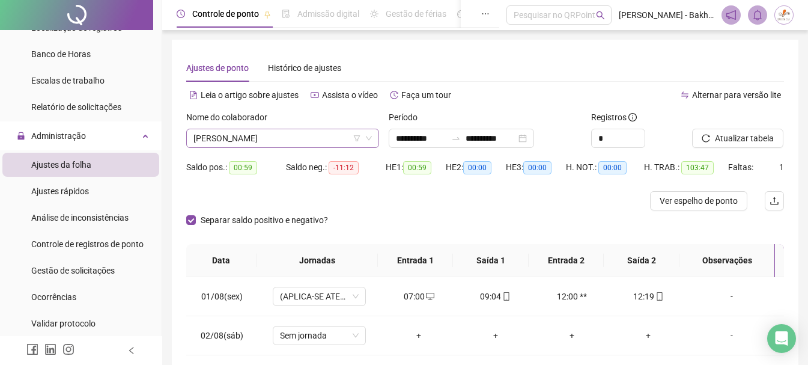
click at [255, 145] on span "[PERSON_NAME]" at bounding box center [283, 138] width 179 height 18
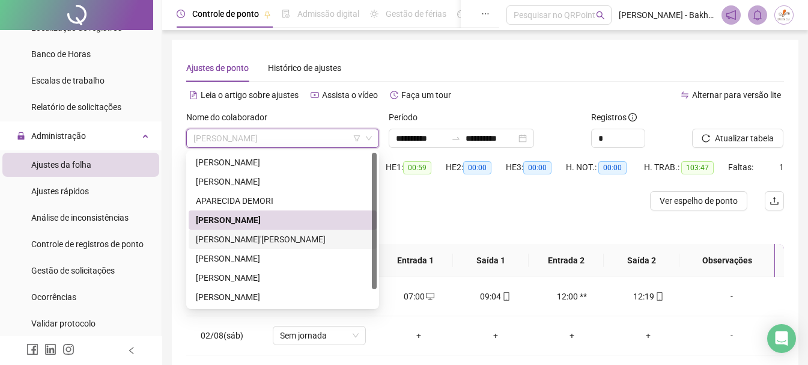
scroll to position [19, 0]
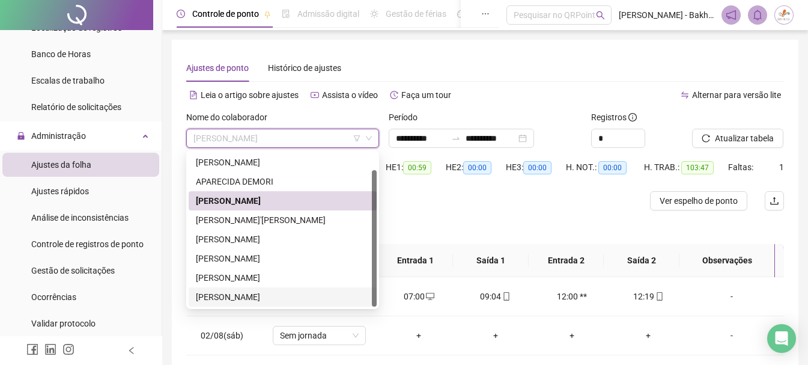
click at [230, 294] on div "[PERSON_NAME]" at bounding box center [283, 296] width 174 height 13
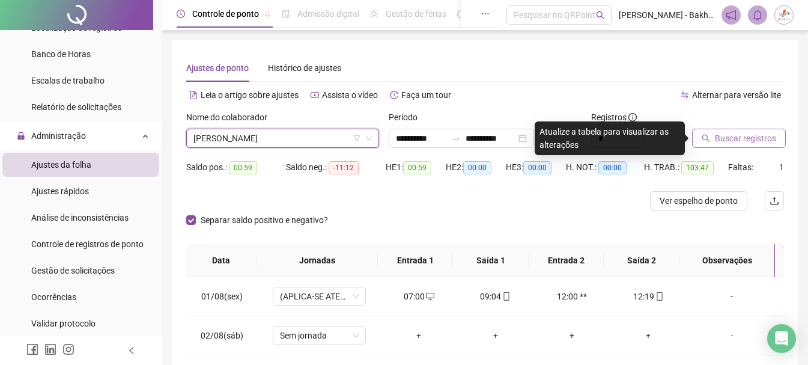
click at [765, 145] on button "Buscar registros" at bounding box center [739, 138] width 94 height 19
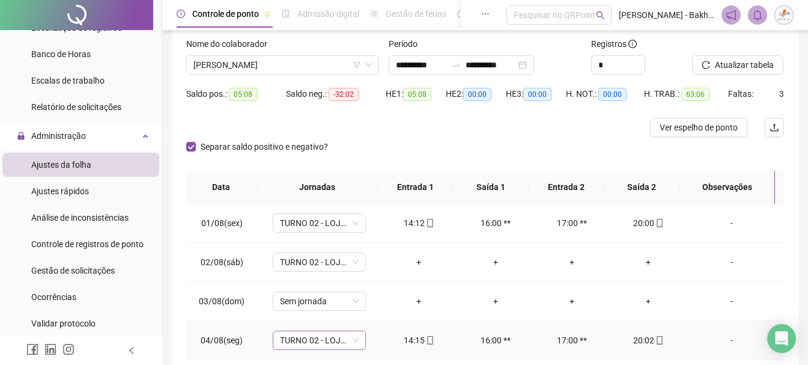
scroll to position [0, 0]
